Goal: Information Seeking & Learning: Check status

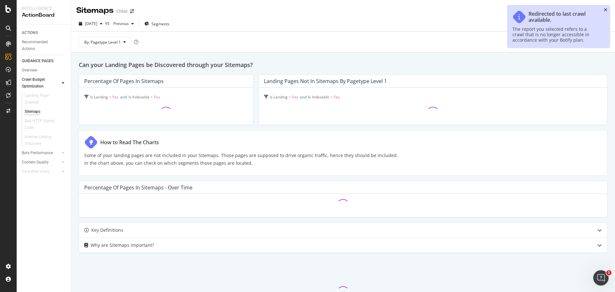
click at [606, 10] on icon "close toast" at bounding box center [606, 10] width 4 height 4
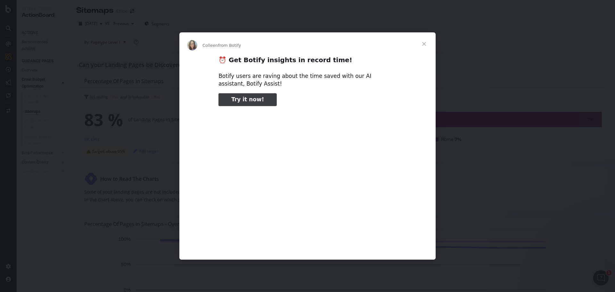
click at [423, 44] on span "Close" at bounding box center [424, 43] width 23 height 23
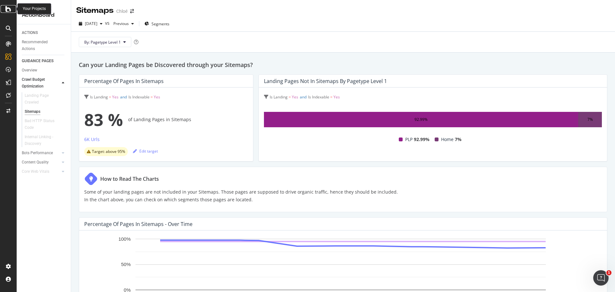
click at [9, 12] on icon at bounding box center [8, 9] width 6 height 8
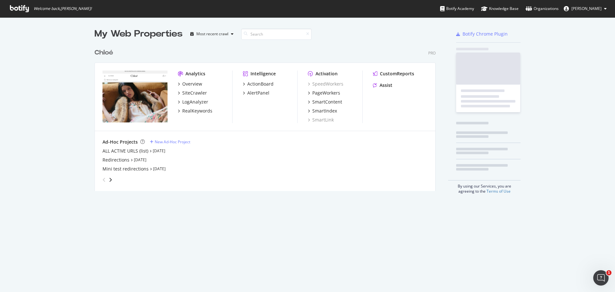
scroll to position [287, 606]
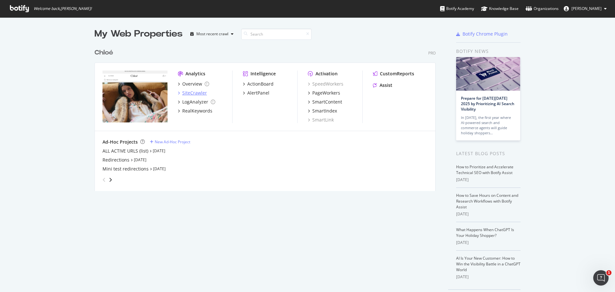
click at [179, 93] on div "SiteCrawler" at bounding box center [192, 93] width 29 height 6
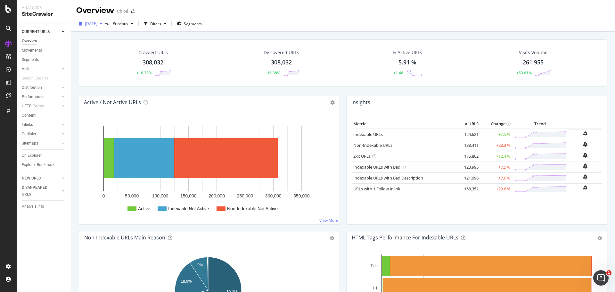
click at [103, 24] on icon "button" at bounding box center [101, 24] width 3 height 4
click at [132, 63] on div "300K URLs" at bounding box center [133, 66] width 19 height 6
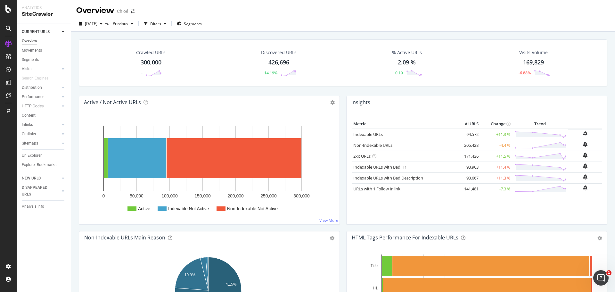
click at [146, 63] on div "300,000" at bounding box center [151, 62] width 21 height 8
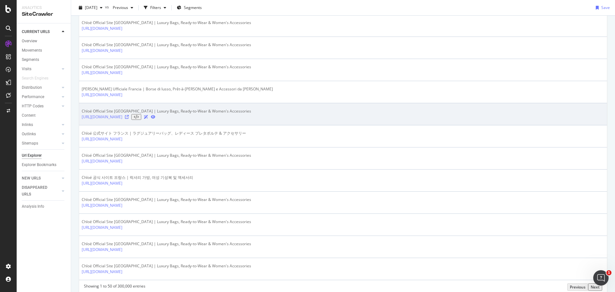
scroll to position [1073, 0]
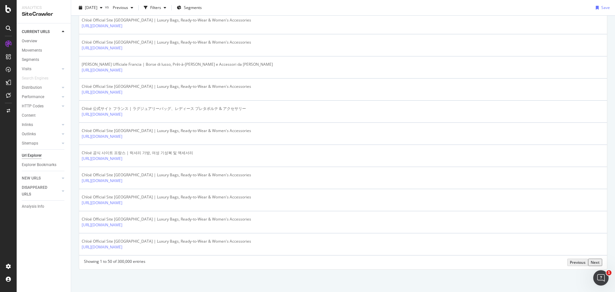
click at [591, 263] on div "Next" at bounding box center [595, 262] width 9 height 5
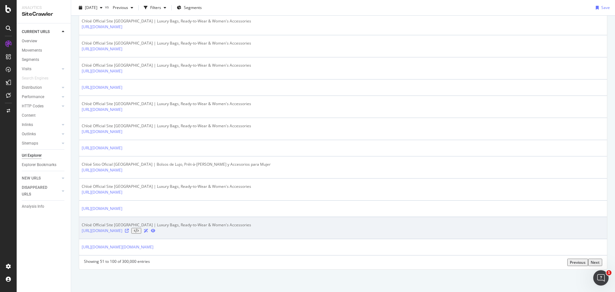
scroll to position [1042, 0]
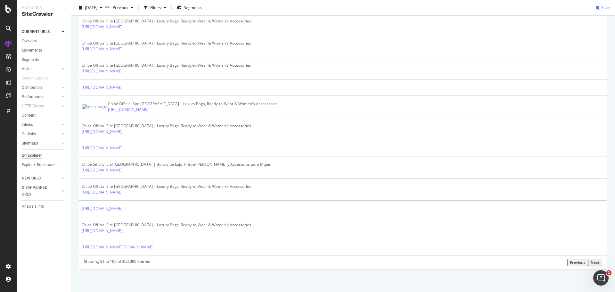
click at [592, 262] on div "Next" at bounding box center [595, 262] width 9 height 5
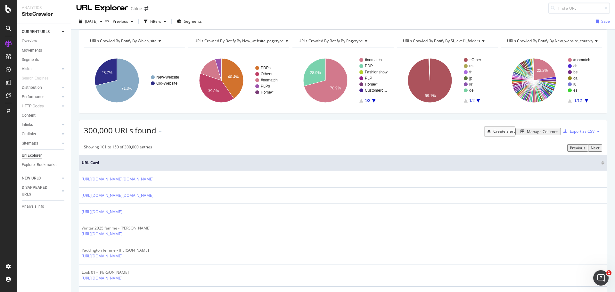
scroll to position [0, 0]
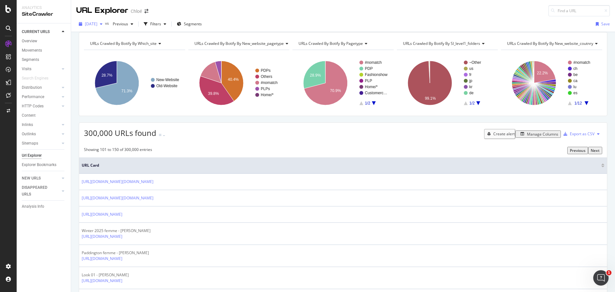
click at [97, 26] on span "[DATE]" at bounding box center [91, 23] width 12 height 5
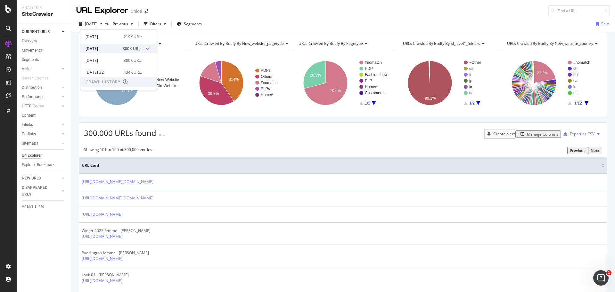
scroll to position [96, 0]
click at [115, 47] on div "[DATE]" at bounding box center [103, 46] width 34 height 6
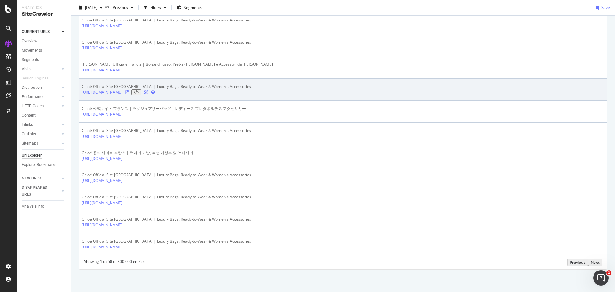
scroll to position [1073, 0]
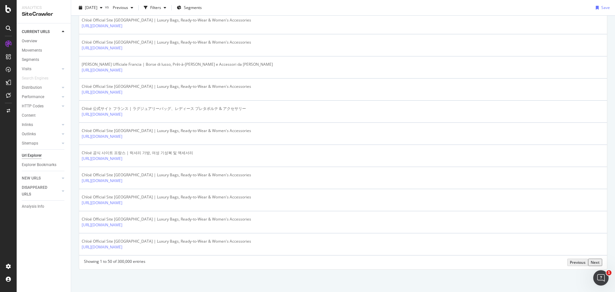
click at [594, 265] on div "Next" at bounding box center [595, 262] width 9 height 5
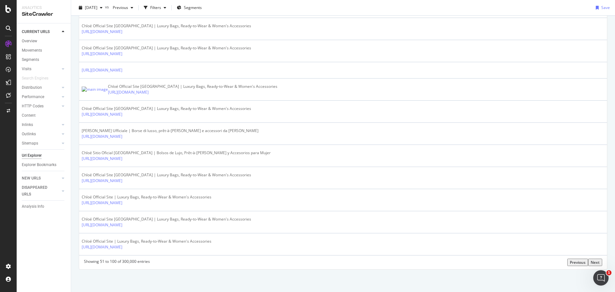
scroll to position [1059, 0]
click at [594, 265] on div "Next" at bounding box center [595, 262] width 9 height 5
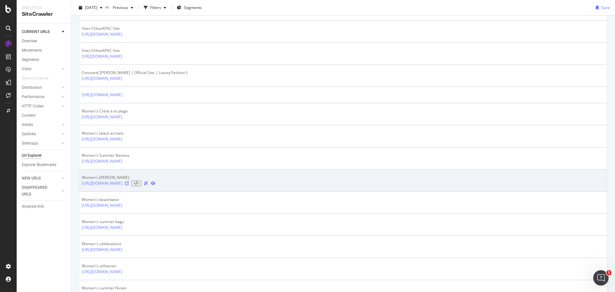
scroll to position [0, 0]
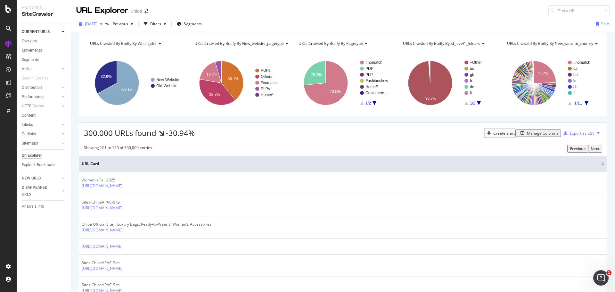
click at [105, 25] on div "button" at bounding box center [101, 24] width 8 height 4
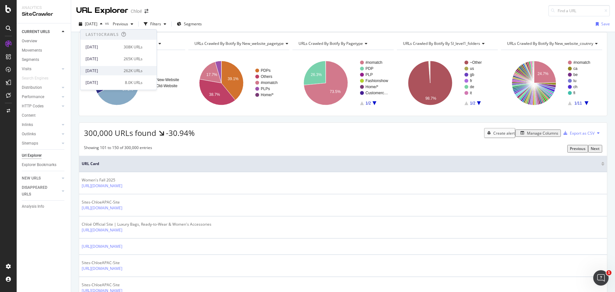
scroll to position [32, 0]
click at [112, 64] on div "[DATE]" at bounding box center [104, 63] width 36 height 6
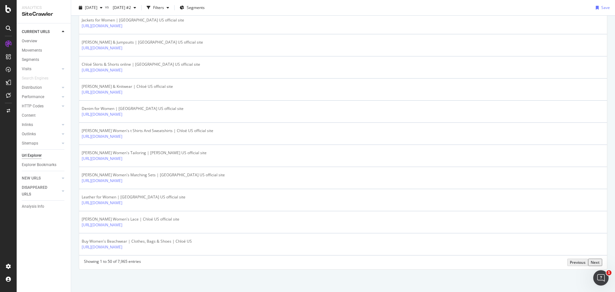
scroll to position [1217, 0]
click at [592, 262] on div "Next" at bounding box center [595, 262] width 9 height 5
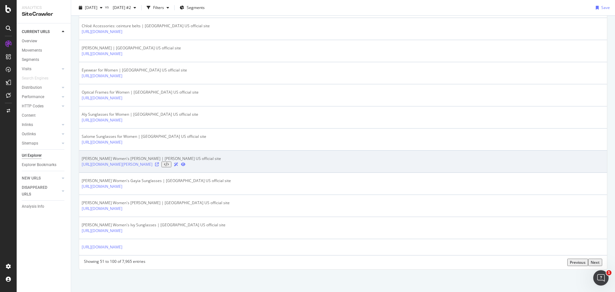
scroll to position [1245, 0]
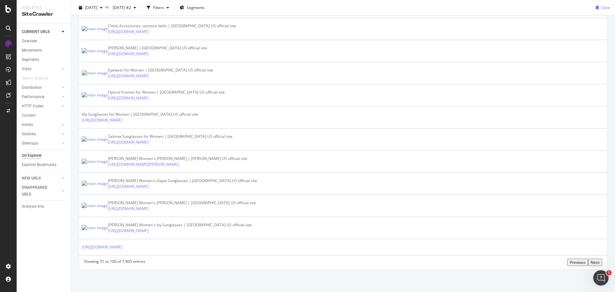
click at [596, 261] on div "Next" at bounding box center [595, 262] width 9 height 5
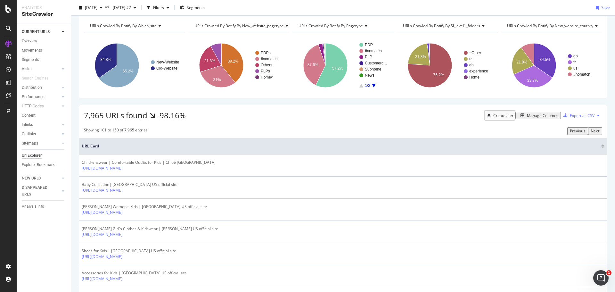
scroll to position [0, 0]
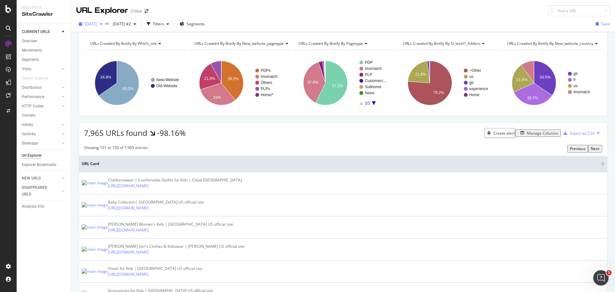
click at [97, 25] on span "[DATE]" at bounding box center [91, 23] width 12 height 5
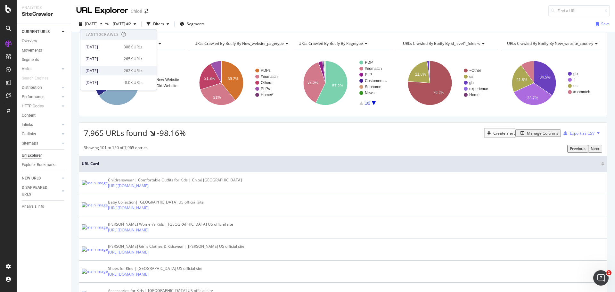
click at [131, 72] on div "262K URLs" at bounding box center [133, 71] width 19 height 6
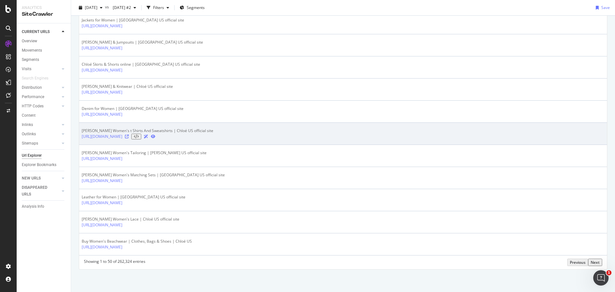
scroll to position [1217, 0]
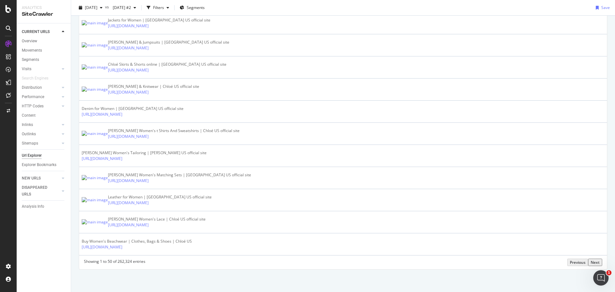
click at [598, 263] on div "Showing 1 to 50 of 262,324 entries Previous Next" at bounding box center [343, 262] width 528 height 7
click at [596, 263] on div "Next" at bounding box center [595, 262] width 9 height 5
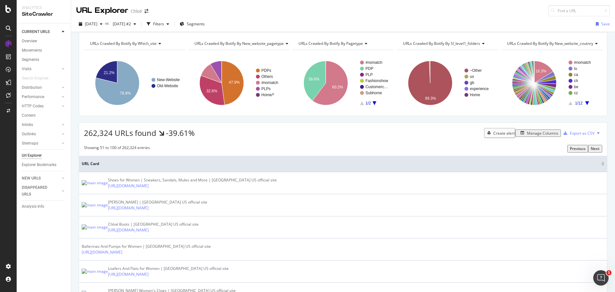
click at [597, 151] on div "Next" at bounding box center [595, 148] width 9 height 5
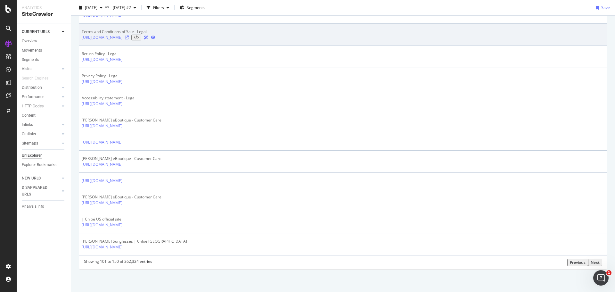
scroll to position [1106, 0]
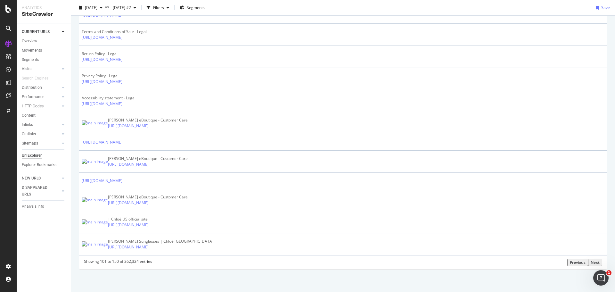
click at [593, 260] on div "Next" at bounding box center [595, 262] width 9 height 5
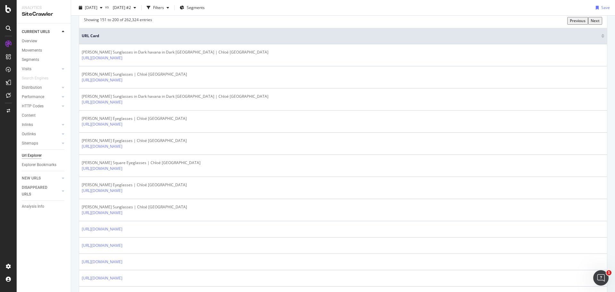
scroll to position [0, 0]
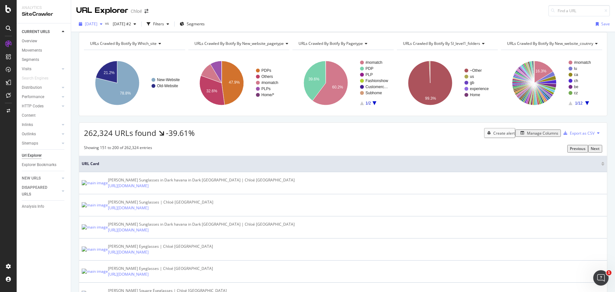
click at [97, 26] on span "[DATE]" at bounding box center [91, 23] width 12 height 5
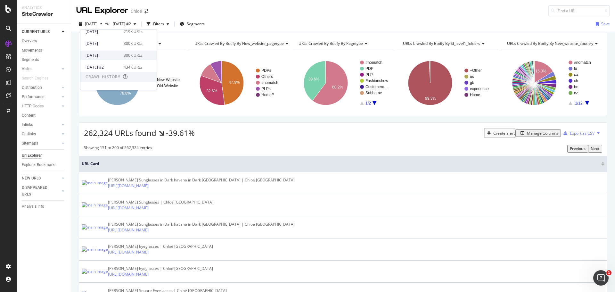
scroll to position [96, 0]
click at [108, 58] on div "[DATE] #2" at bounding box center [103, 58] width 34 height 6
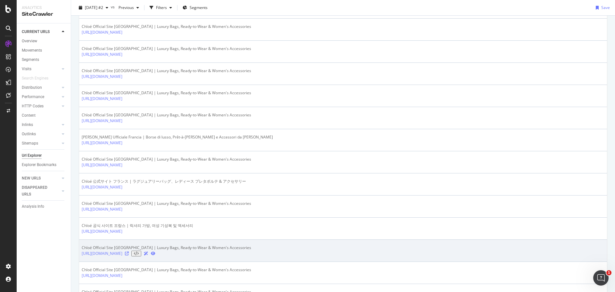
scroll to position [1078, 0]
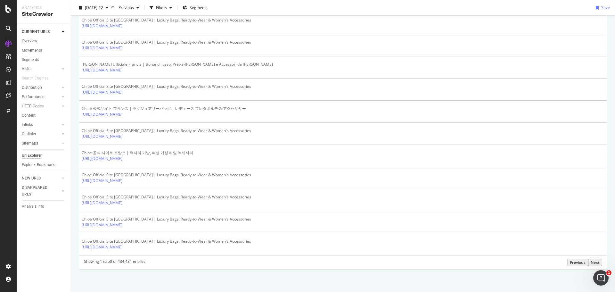
click at [596, 261] on div "Next" at bounding box center [595, 262] width 9 height 5
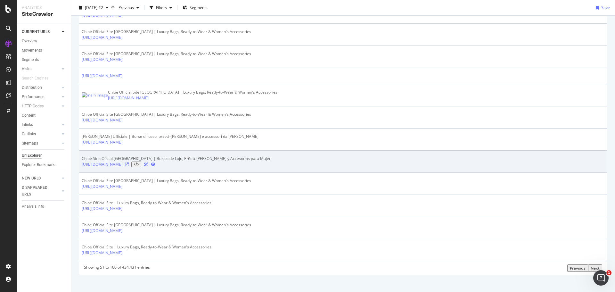
scroll to position [1059, 0]
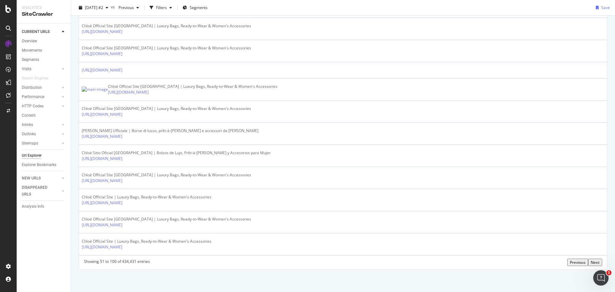
click at [593, 260] on div "Next" at bounding box center [595, 262] width 9 height 5
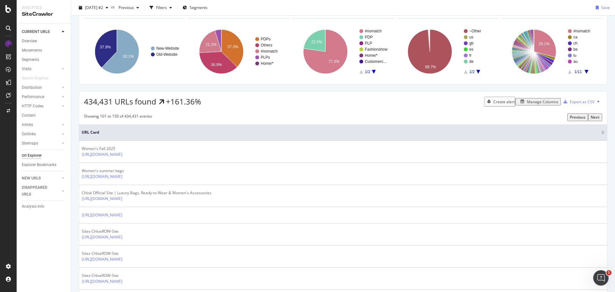
scroll to position [0, 0]
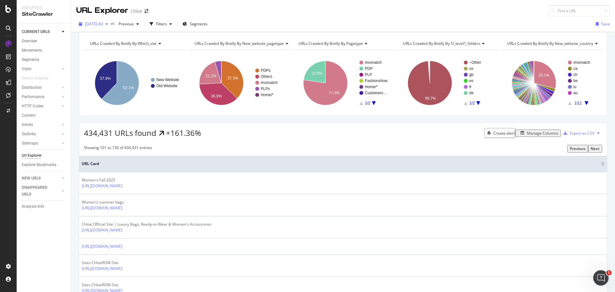
click at [103, 23] on span "[DATE] #2" at bounding box center [94, 23] width 18 height 5
click at [321, 32] on div "URLs Crawled By Botify By which_site Chart (by Value) Table Expand Export as CS…" at bounding box center [343, 32] width 544 height 0
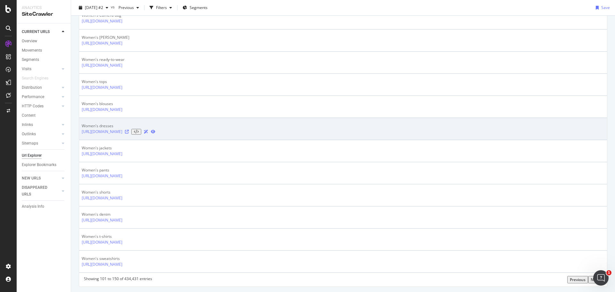
scroll to position [1067, 0]
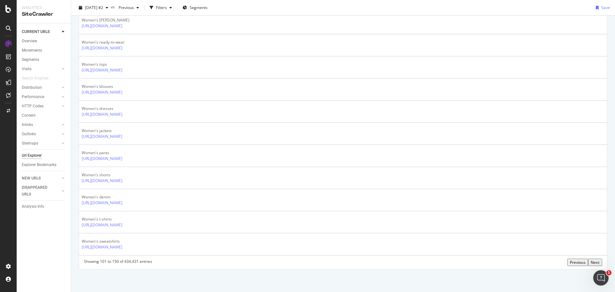
click at [596, 260] on div "Next" at bounding box center [595, 262] width 9 height 5
click at [592, 263] on div "Next" at bounding box center [595, 262] width 9 height 5
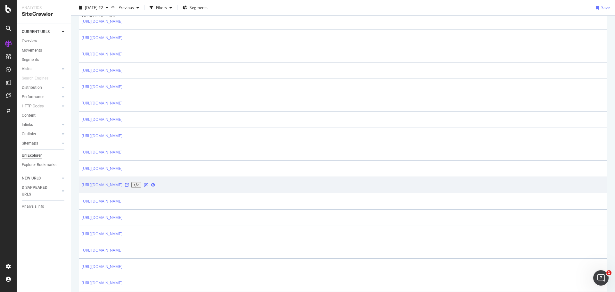
scroll to position [433, 0]
